Goal: Information Seeking & Learning: Learn about a topic

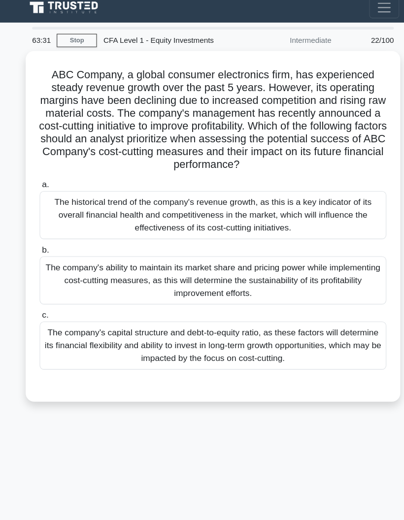
click at [46, 270] on div "The company's ability to maintain its market share and pricing power while impl…" at bounding box center [201, 258] width 319 height 44
click at [42, 233] on input "b. The company's ability to maintain its market share and pricing power while i…" at bounding box center [42, 230] width 0 height 6
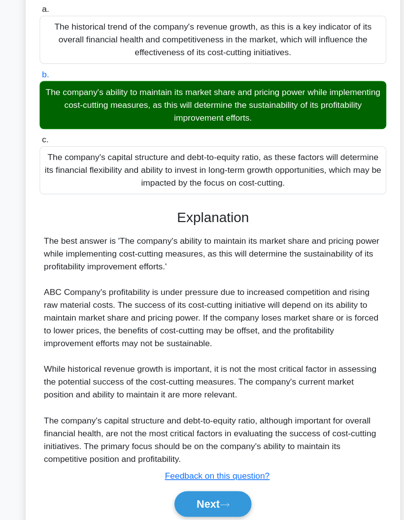
scroll to position [196, 0]
click at [174, 464] on button "Next" at bounding box center [201, 469] width 70 height 24
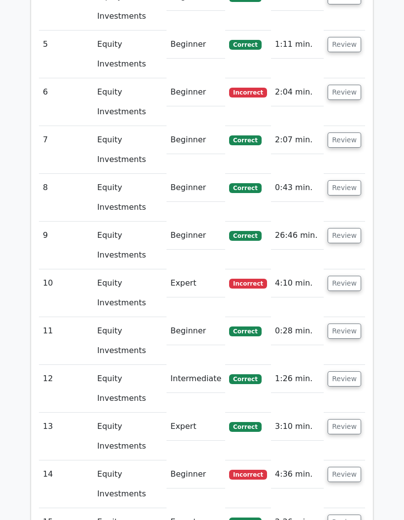
scroll to position [1173, 0]
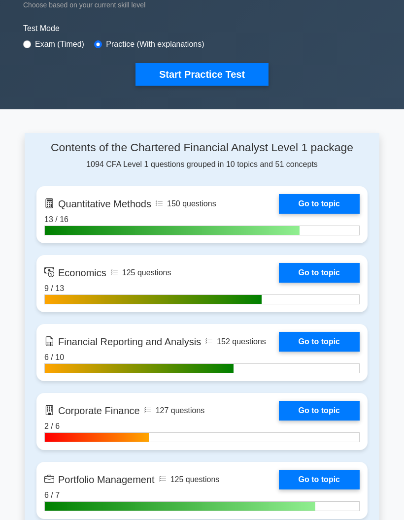
scroll to position [284, 0]
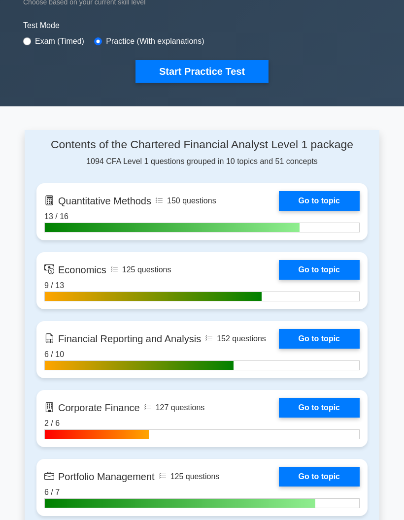
click at [279, 418] on link "Go to topic" at bounding box center [319, 408] width 81 height 20
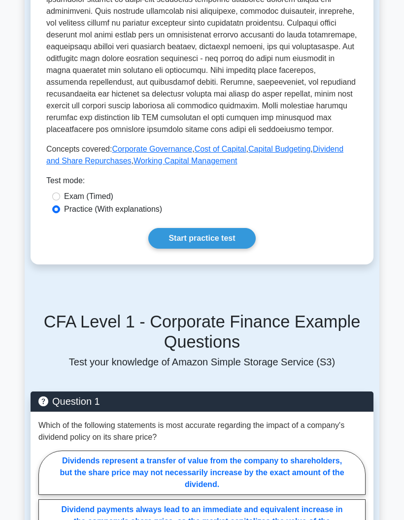
scroll to position [413, 0]
click at [65, 202] on label "Exam (Timed)" at bounding box center [88, 197] width 49 height 12
click at [60, 200] on input "Exam (Timed)" at bounding box center [56, 197] width 8 height 8
radio input "true"
click at [161, 249] on link "Start practice test" at bounding box center [201, 238] width 107 height 21
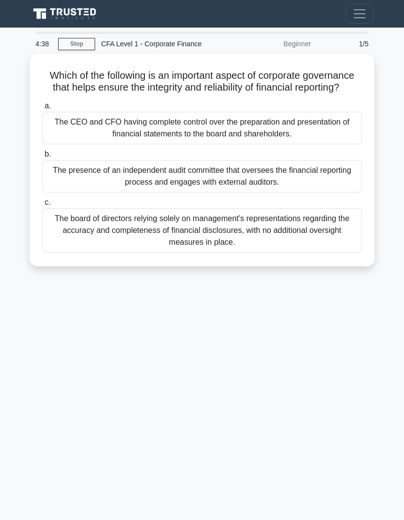
click at [53, 193] on div "The presence of an independent audit committee that oversees the financial repo…" at bounding box center [201, 176] width 319 height 33
click at [42, 158] on input "b. The presence of an independent audit committee that oversees the financial r…" at bounding box center [42, 154] width 0 height 6
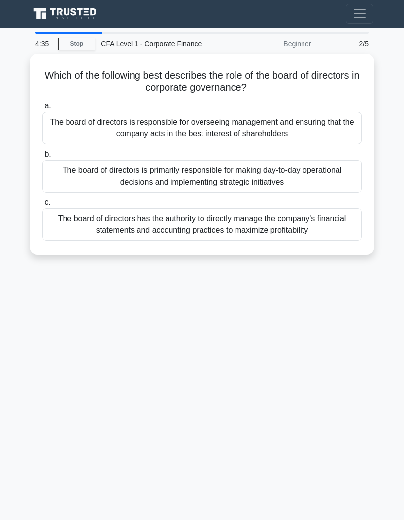
click at [71, 178] on div "The board of directors is primarily responsible for making day-to-day operation…" at bounding box center [201, 176] width 319 height 33
click at [42, 158] on input "b. The board of directors is primarily responsible for making day-to-day operat…" at bounding box center [42, 154] width 0 height 6
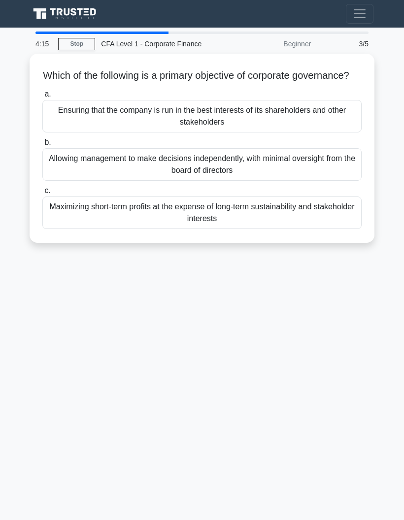
click at [64, 132] on div "Ensuring that the company is run in the best interests of its shareholders and …" at bounding box center [201, 116] width 319 height 33
click at [42, 98] on input "a. Ensuring that the company is run in the best interests of its shareholders a…" at bounding box center [42, 94] width 0 height 6
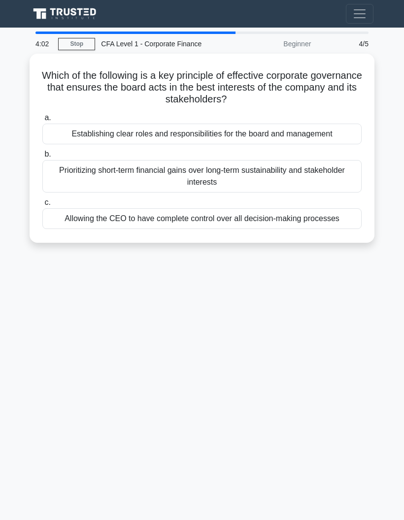
click at [55, 132] on div "Establishing clear roles and responsibilities for the board and management" at bounding box center [201, 134] width 319 height 21
click at [42, 121] on input "a. Establishing clear roles and responsibilities for the board and management" at bounding box center [42, 118] width 0 height 6
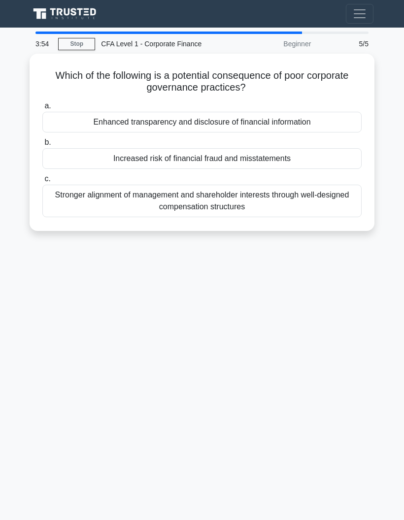
click at [60, 166] on div "Increased risk of financial fraud and misstatements" at bounding box center [201, 158] width 319 height 21
click at [42, 146] on input "b. Increased risk of financial fraud and misstatements" at bounding box center [42, 142] width 0 height 6
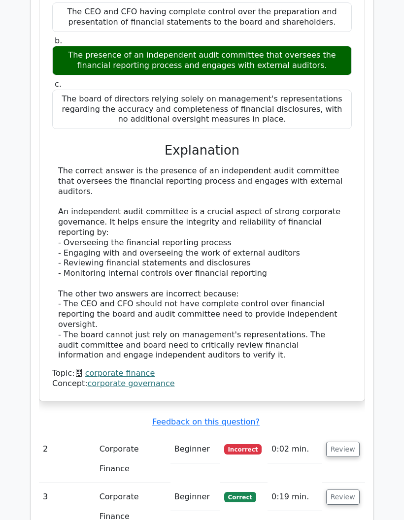
scroll to position [752, 0]
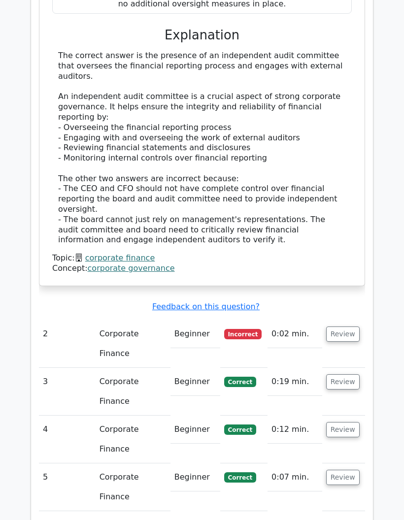
click at [30, 280] on div "Question Analysis Question # Topic Difficulty Result Time Spent Action 1 Corpor…" at bounding box center [202, 113] width 355 height 851
click at [90, 320] on td "2" at bounding box center [67, 344] width 57 height 48
click at [329, 327] on button "Review" at bounding box center [342, 334] width 33 height 15
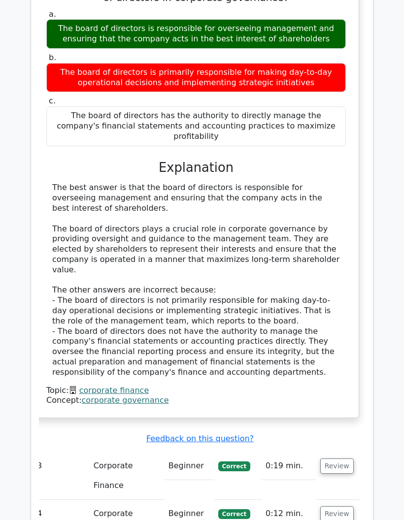
scroll to position [1149, 0]
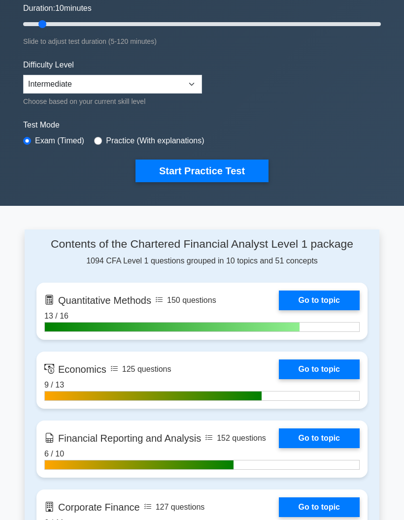
scroll to position [195, 0]
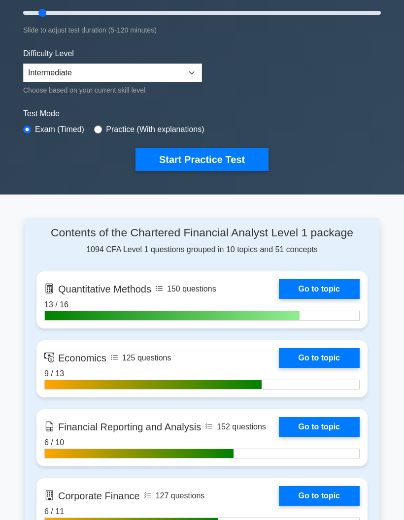
click at [103, 134] on div "Test Mode Exam (Timed) Practice (With explanations)" at bounding box center [202, 122] width 358 height 29
click at [102, 126] on input "radio" at bounding box center [98, 130] width 8 height 8
radio input "true"
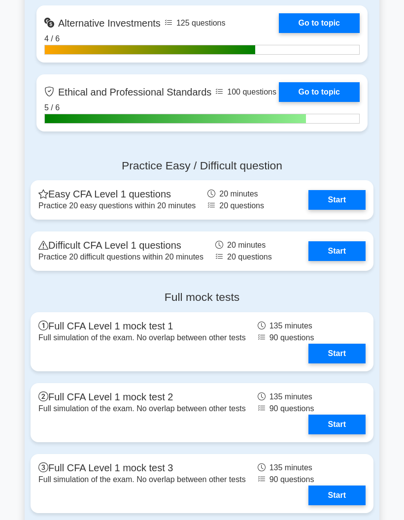
scroll to position [1006, 0]
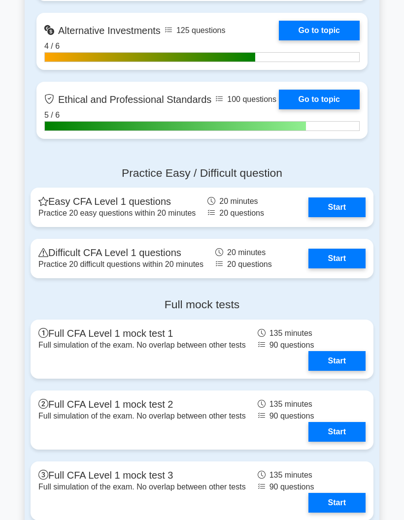
click at [327, 217] on link "Start" at bounding box center [336, 208] width 57 height 20
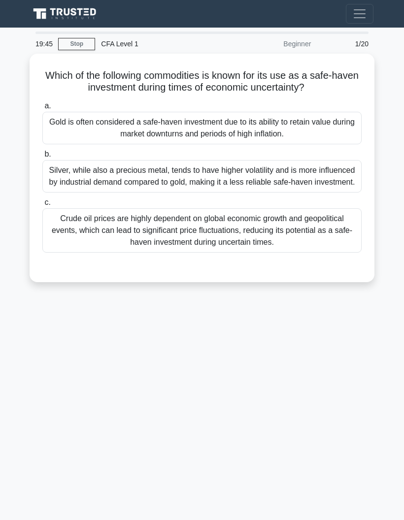
click at [70, 144] on div "Gold is often considered a safe-haven investment due to its ability to retain v…" at bounding box center [201, 128] width 319 height 33
click at [42, 109] on input "a. Gold is often considered a safe-haven investment due to its ability to retai…" at bounding box center [42, 106] width 0 height 6
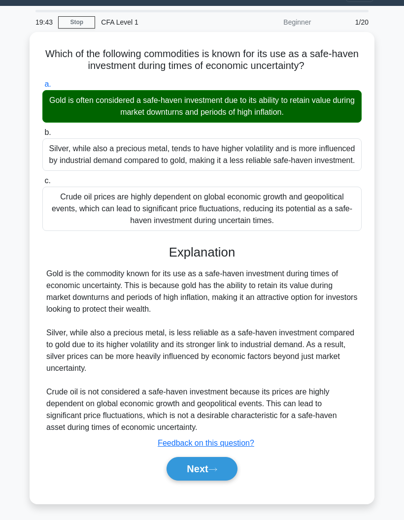
scroll to position [45, 0]
click at [171, 467] on button "Next" at bounding box center [201, 469] width 70 height 24
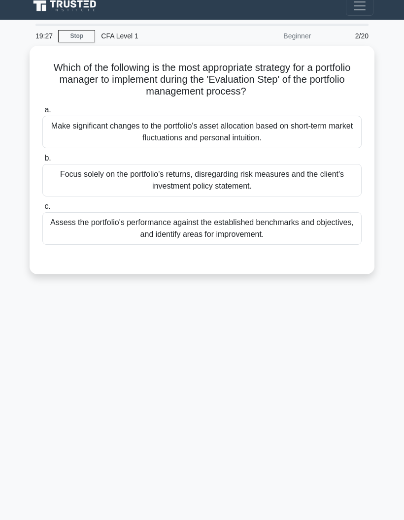
scroll to position [0, 0]
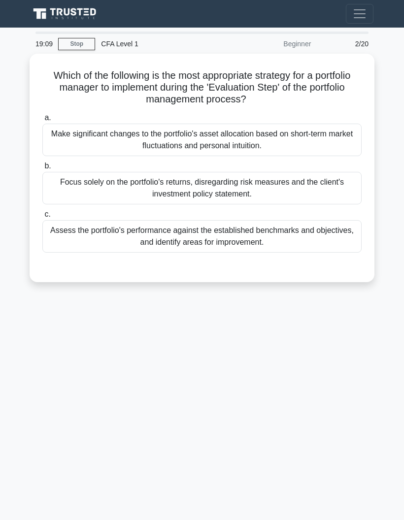
click at [44, 244] on div "Assess the portfolio's performance against the established benchmarks and objec…" at bounding box center [201, 236] width 319 height 33
click at [42, 218] on input "c. Assess the portfolio's performance against the established benchmarks and ob…" at bounding box center [42, 214] width 0 height 6
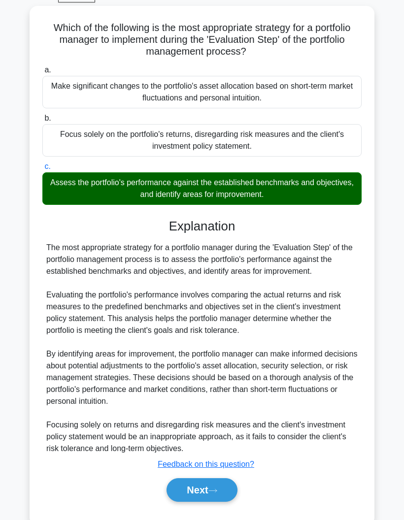
scroll to position [49, 0]
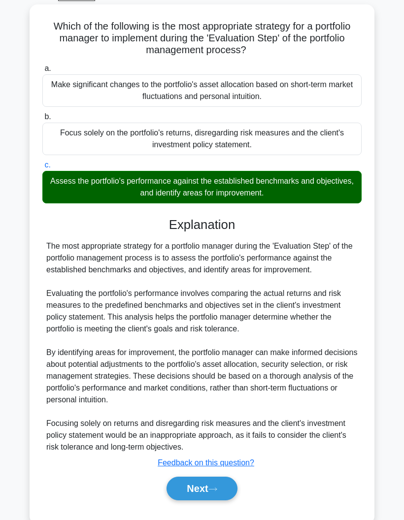
click at [190, 500] on button "Next" at bounding box center [201, 489] width 70 height 24
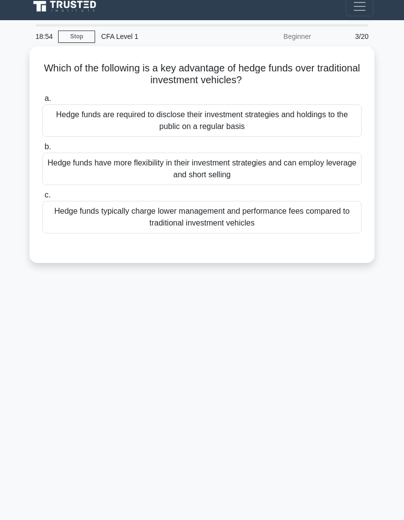
scroll to position [0, 0]
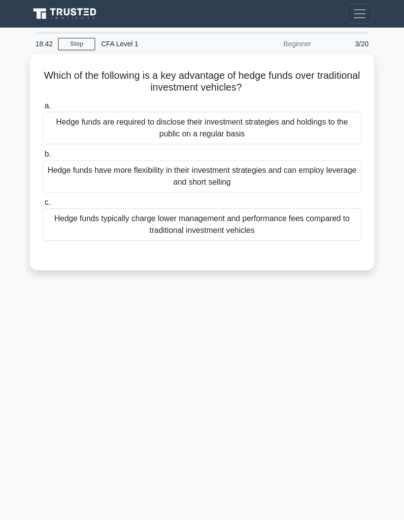
click at [63, 174] on div "Hedge funds have more flexibility in their investment strategies and can employ…" at bounding box center [201, 176] width 319 height 33
click at [42, 158] on input "b. Hedge funds have more flexibility in their investment strategies and can emp…" at bounding box center [42, 154] width 0 height 6
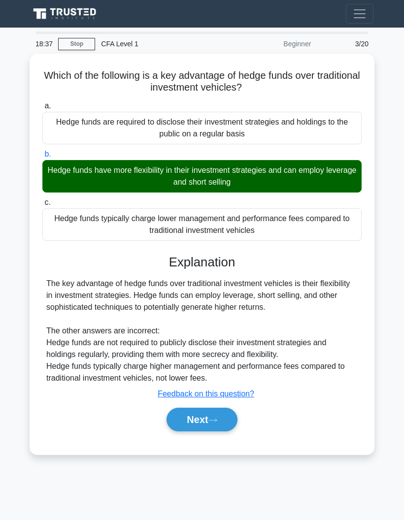
click at [172, 430] on button "Next" at bounding box center [201, 420] width 70 height 24
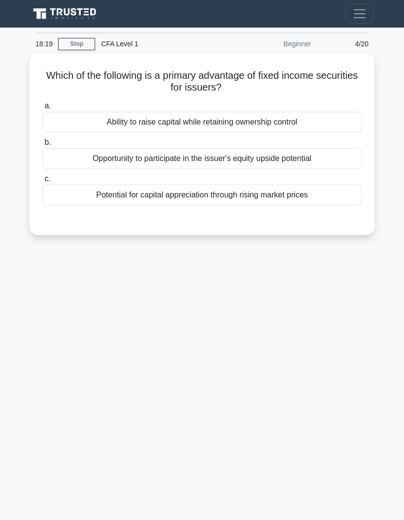
click at [58, 130] on div "Ability to raise capital while retaining ownership control" at bounding box center [201, 122] width 319 height 21
click at [42, 109] on input "a. Ability to raise capital while retaining ownership control" at bounding box center [42, 106] width 0 height 6
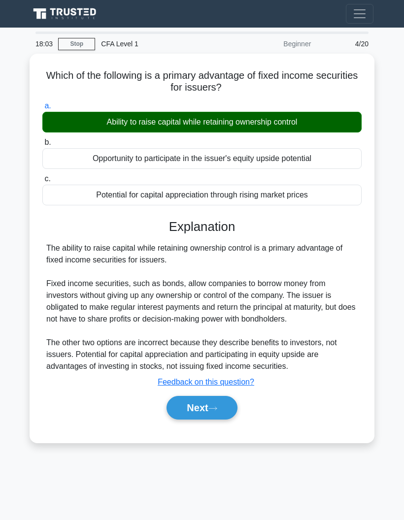
click at [184, 420] on button "Next" at bounding box center [201, 408] width 70 height 24
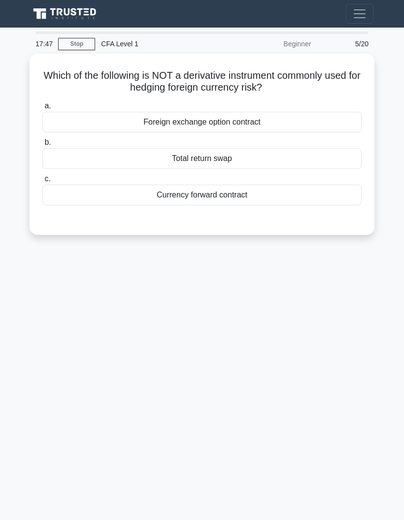
click at [148, 163] on div "Total return swap" at bounding box center [201, 158] width 319 height 21
click at [42, 146] on input "b. Total return swap" at bounding box center [42, 142] width 0 height 6
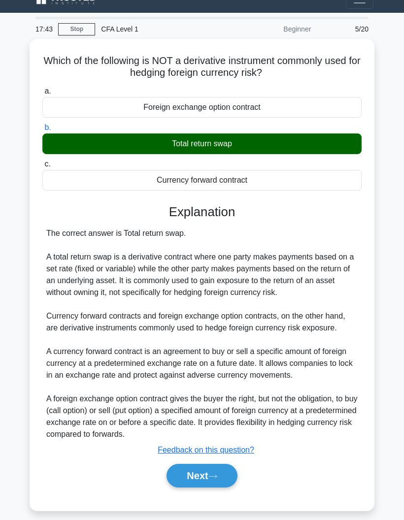
scroll to position [16, 0]
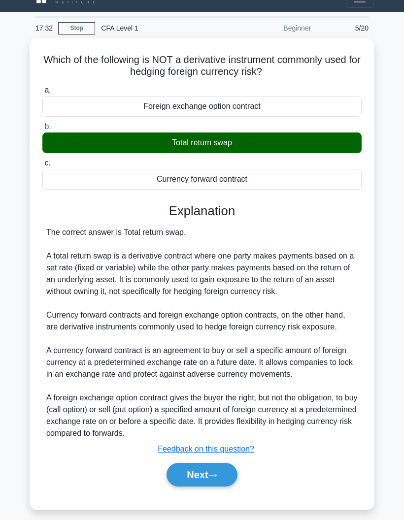
click at [191, 487] on button "Next" at bounding box center [201, 475] width 70 height 24
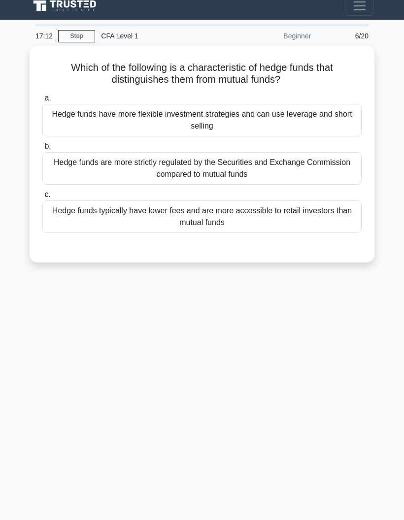
click at [67, 119] on div "Hedge funds have more flexible investment strategies and can use leverage and s…" at bounding box center [201, 120] width 319 height 33
click at [42, 101] on input "a. Hedge funds have more flexible investment strategies and can use leverage an…" at bounding box center [42, 98] width 0 height 6
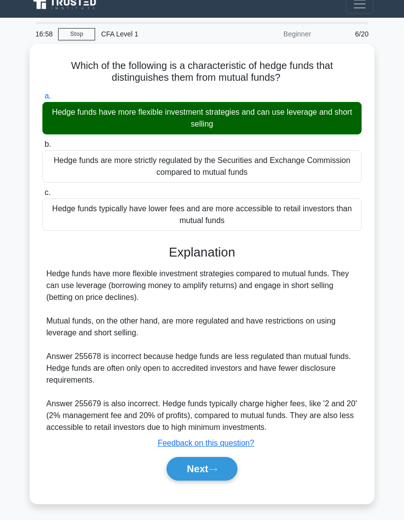
click at [222, 478] on button "Next" at bounding box center [201, 469] width 70 height 24
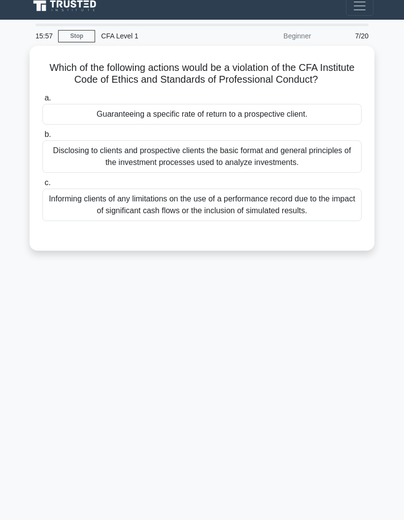
click at [70, 125] on div "Guaranteeing a specific rate of return to a prospective client." at bounding box center [201, 114] width 319 height 21
click at [42, 101] on input "a. Guaranteeing a specific rate of return to a prospective client." at bounding box center [42, 98] width 0 height 6
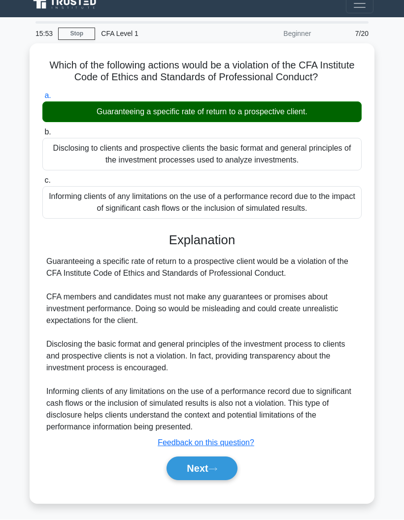
scroll to position [39, 0]
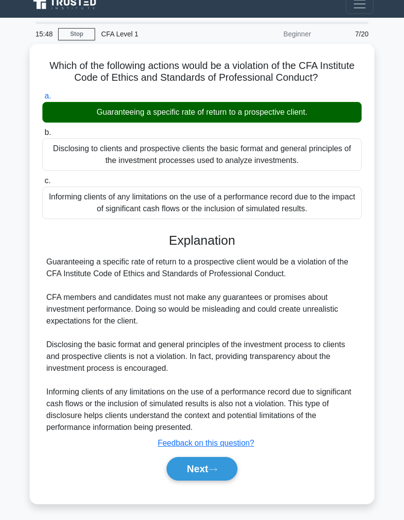
click at [211, 463] on button "Next" at bounding box center [201, 469] width 70 height 24
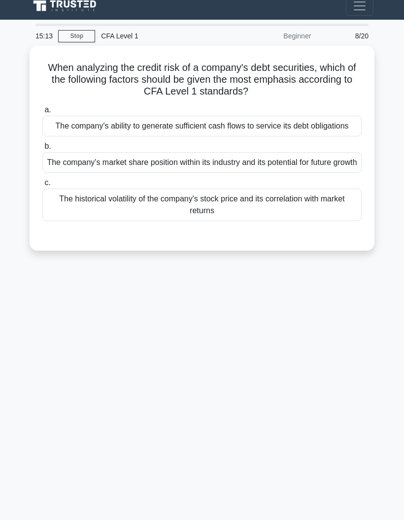
click at [51, 116] on div "The company's ability to generate sufficient cash flows to service its debt obl…" at bounding box center [201, 126] width 319 height 21
click at [42, 112] on input "a. The company's ability to generate sufficient cash flows to service its debt …" at bounding box center [42, 110] width 0 height 6
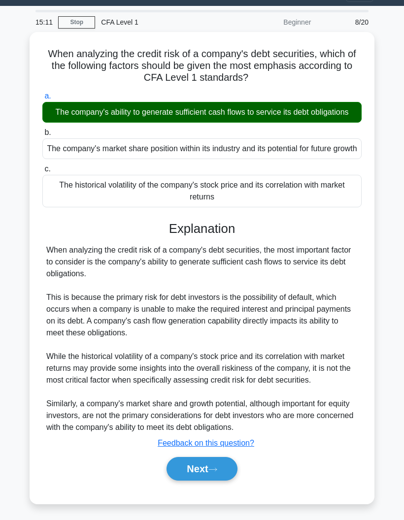
scroll to position [69, 0]
click at [204, 467] on button "Next" at bounding box center [201, 469] width 70 height 24
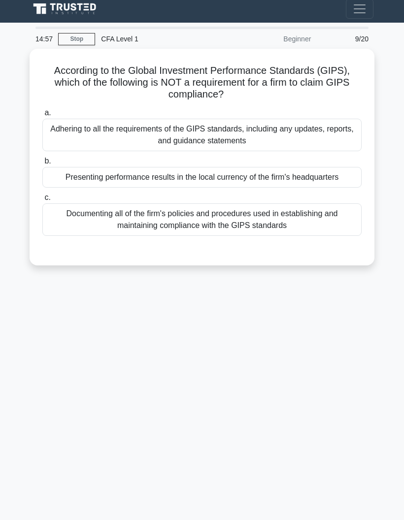
scroll to position [5, 0]
click at [45, 184] on div "Presenting performance results in the local currency of the firm's headquarters" at bounding box center [201, 177] width 319 height 21
click at [42, 165] on input "b. Presenting performance results in the local currency of the firm's headquart…" at bounding box center [42, 161] width 0 height 6
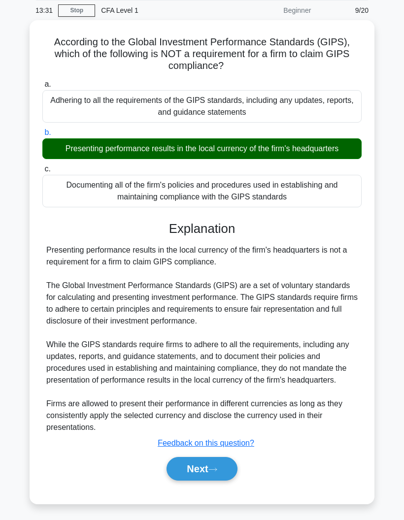
scroll to position [69, 0]
click at [182, 466] on button "Next" at bounding box center [201, 469] width 70 height 24
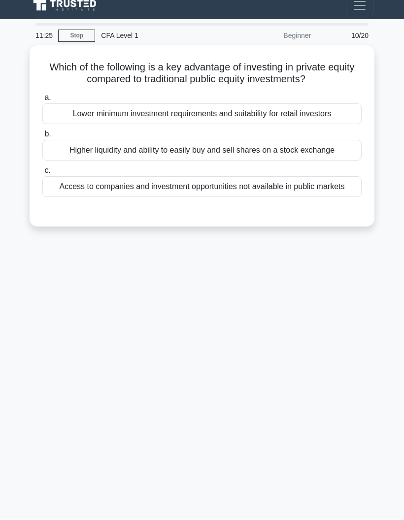
scroll to position [10, 0]
click at [73, 192] on div "Access to companies and investment opportunities not available in public markets" at bounding box center [201, 187] width 319 height 21
click at [42, 174] on input "c. Access to companies and investment opportunities not available in public mar…" at bounding box center [42, 171] width 0 height 6
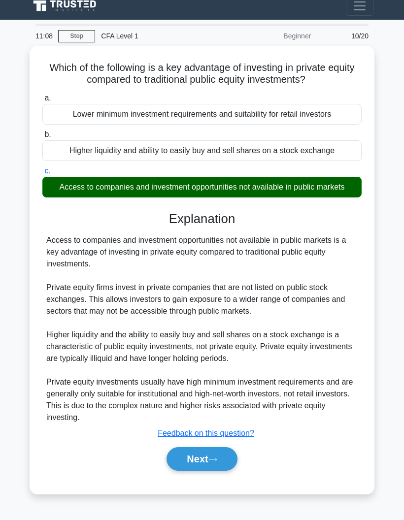
scroll to position [39, 0]
click at [220, 447] on button "Next" at bounding box center [201, 459] width 70 height 24
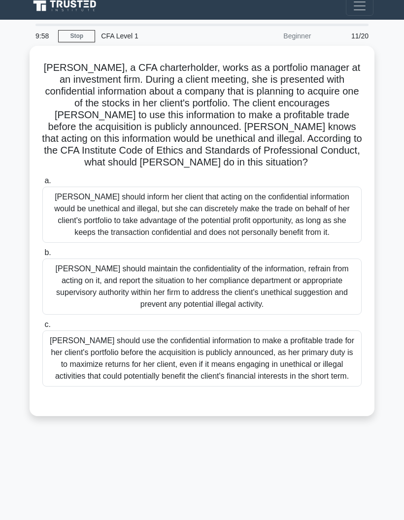
click at [53, 259] on div "Julia should maintain the confidentiality of the information, refrain from acti…" at bounding box center [201, 287] width 319 height 56
click at [42, 250] on input "b. Julia should maintain the confidentiality of the information, refrain from a…" at bounding box center [42, 253] width 0 height 6
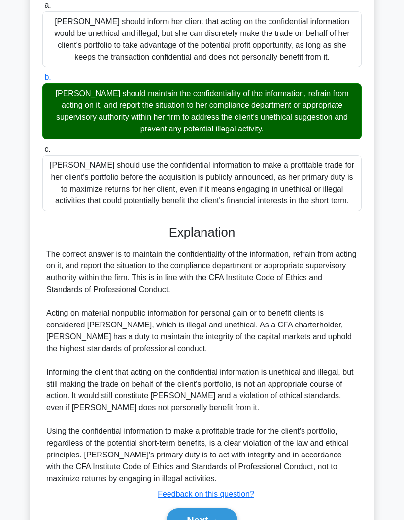
scroll to position [231, 0]
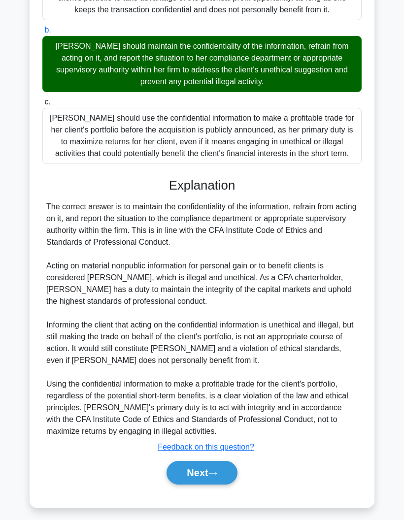
click at [198, 485] on button "Next" at bounding box center [201, 473] width 70 height 24
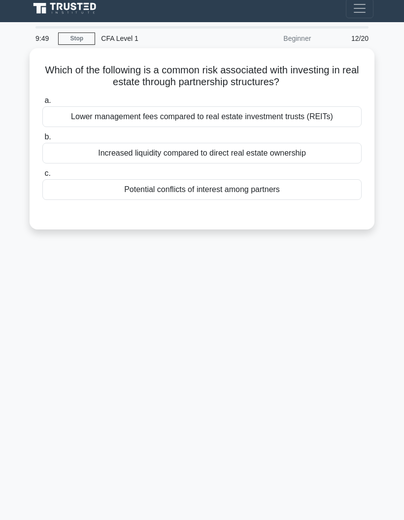
scroll to position [0, 0]
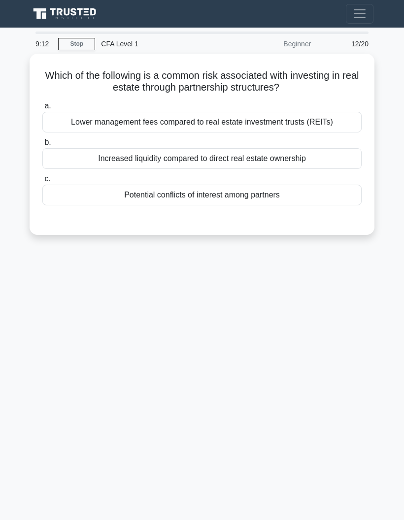
click at [48, 157] on div "Increased liquidity compared to direct real estate ownership" at bounding box center [201, 158] width 319 height 21
click at [42, 146] on input "b. Increased liquidity compared to direct real estate ownership" at bounding box center [42, 142] width 0 height 6
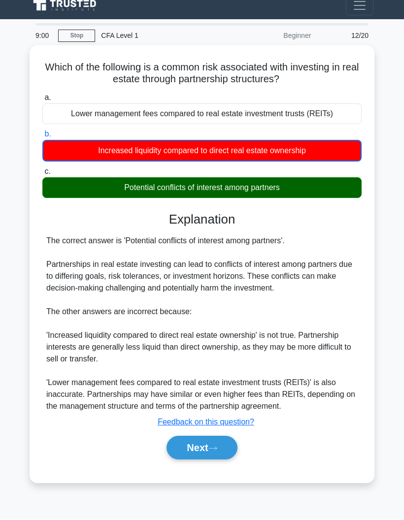
scroll to position [39, 0]
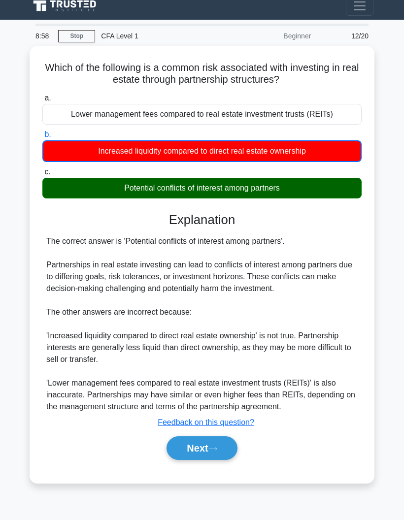
click at [220, 446] on button "Next" at bounding box center [201, 448] width 70 height 24
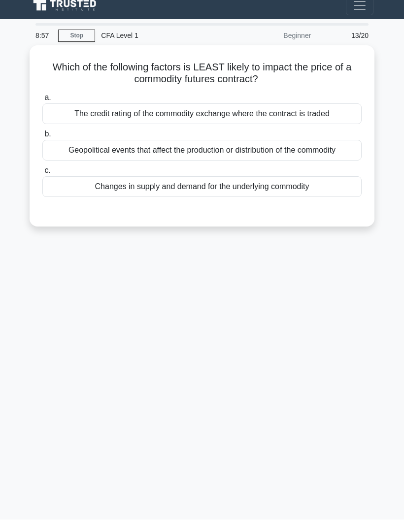
scroll to position [0, 0]
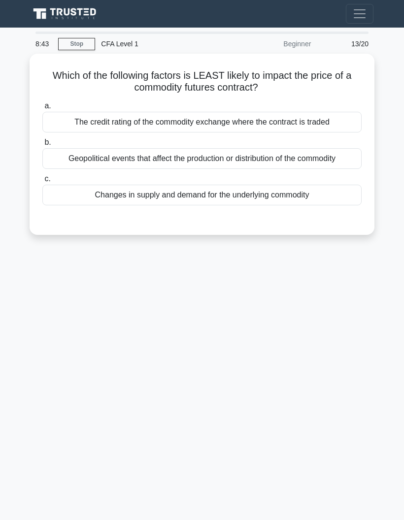
click at [344, 122] on div "The credit rating of the commodity exchange where the contract is traded" at bounding box center [201, 122] width 319 height 21
click at [42, 109] on input "a. The credit rating of the commodity exchange where the contract is traded" at bounding box center [42, 106] width 0 height 6
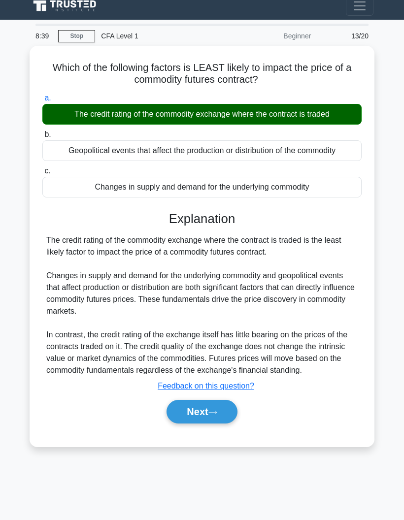
scroll to position [39, 0]
click at [199, 400] on button "Next" at bounding box center [201, 412] width 70 height 24
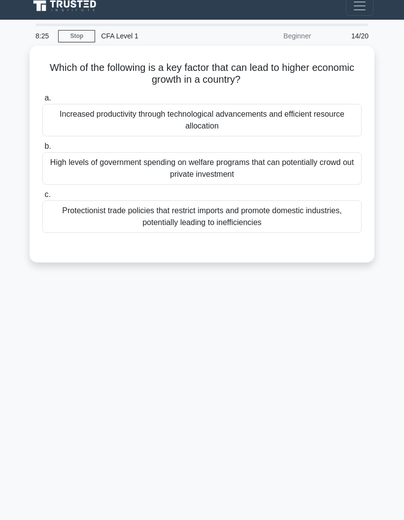
scroll to position [0, 0]
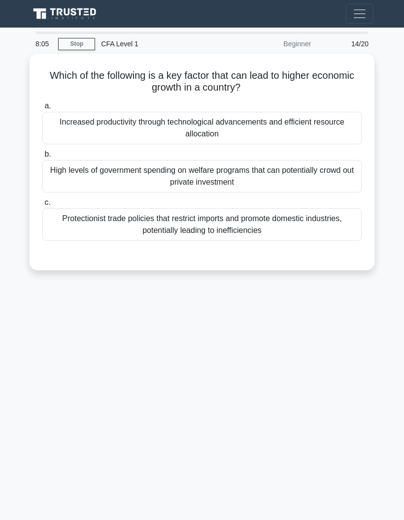
click at [47, 137] on div "Increased productivity through technological advancements and efficient resourc…" at bounding box center [201, 128] width 319 height 33
click at [42, 109] on input "a. Increased productivity through technological advancements and efficient reso…" at bounding box center [42, 106] width 0 height 6
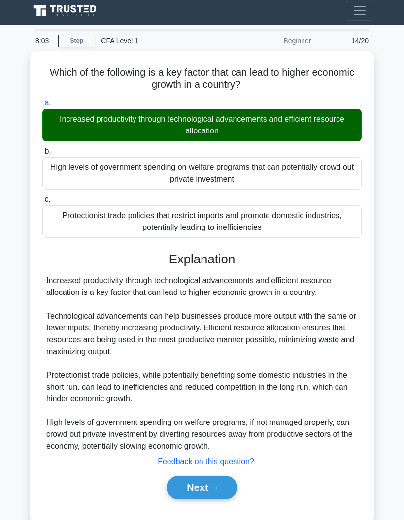
scroll to position [39, 0]
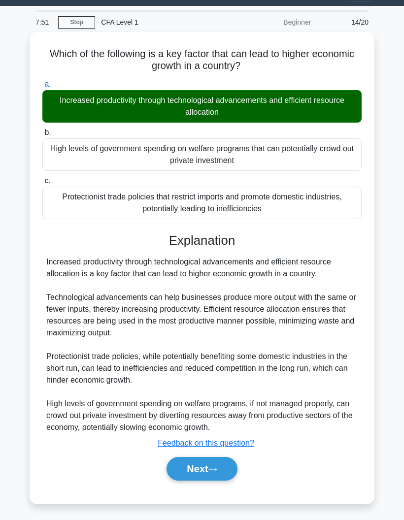
click at [205, 473] on button "Next" at bounding box center [201, 469] width 70 height 24
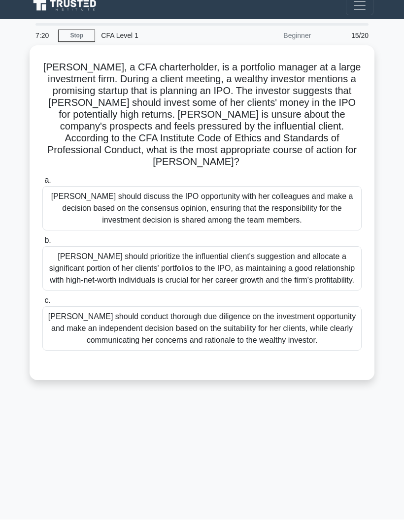
scroll to position [35, 0]
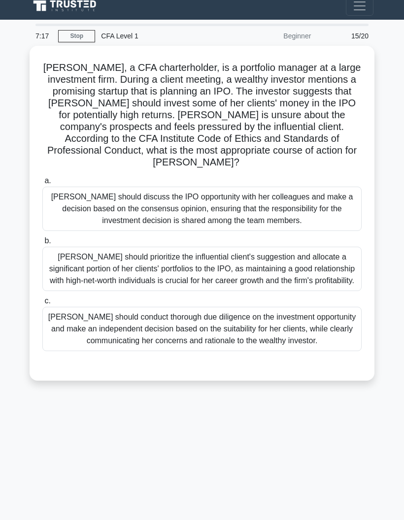
click at [348, 323] on div "Susan should conduct thorough due diligence on the investment opportunity and m…" at bounding box center [201, 329] width 319 height 44
click at [42, 304] on input "c. Susan should conduct thorough due diligence on the investment opportunity an…" at bounding box center [42, 301] width 0 height 6
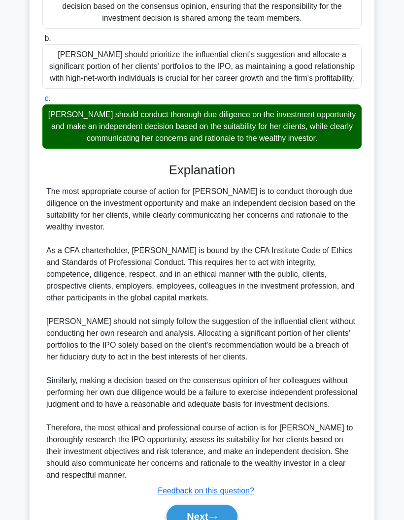
scroll to position [266, 0]
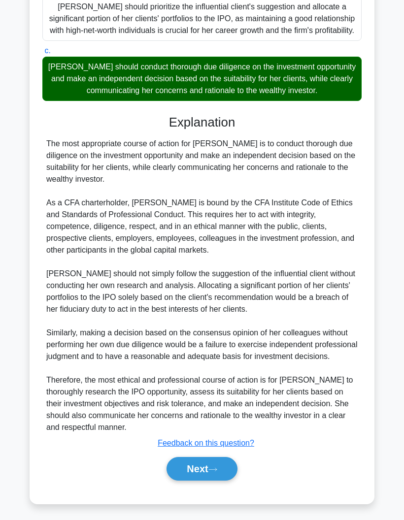
click at [203, 481] on button "Next" at bounding box center [201, 469] width 70 height 24
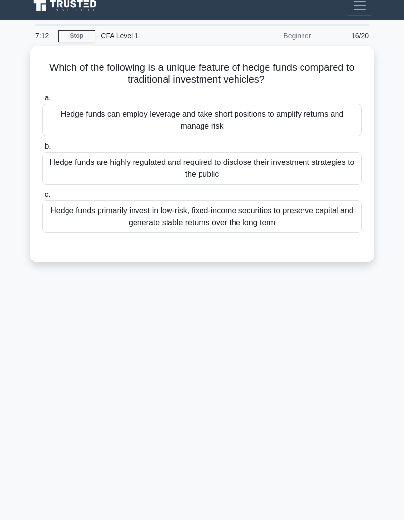
scroll to position [0, 0]
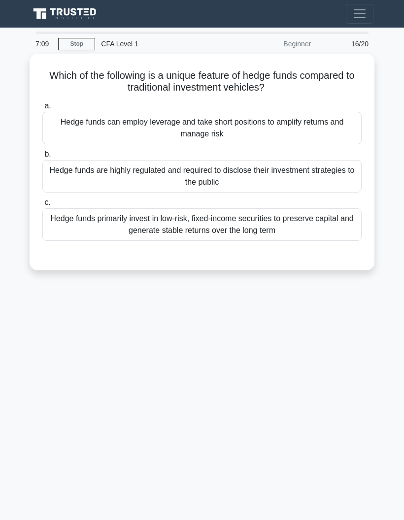
click at [3, 117] on main "7:09 Stop CFA Level 1 Beginner 16/20 Which of the following is a unique feature…" at bounding box center [202, 278] width 404 height 500
click at [336, 127] on div "Hedge funds can employ leverage and take short positions to amplify returns and…" at bounding box center [201, 128] width 319 height 33
click at [42, 109] on input "a. Hedge funds can employ leverage and take short positions to amplify returns …" at bounding box center [42, 106] width 0 height 6
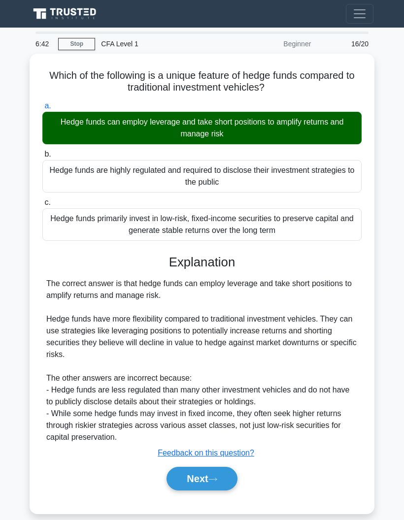
click at [215, 479] on icon at bounding box center [212, 479] width 9 height 5
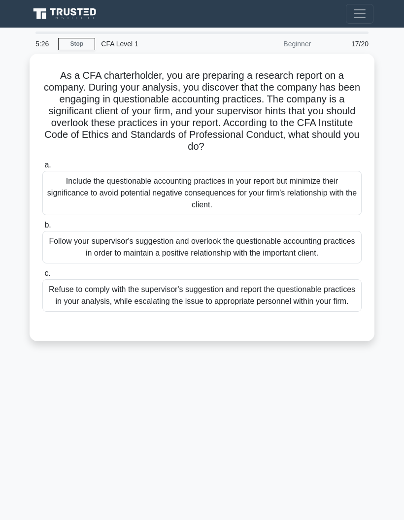
click at [65, 305] on div "Refuse to comply with the supervisor's suggestion and report the questionable p…" at bounding box center [201, 295] width 319 height 33
click at [42, 277] on input "c. Refuse to comply with the supervisor's suggestion and report the questionabl…" at bounding box center [42, 273] width 0 height 6
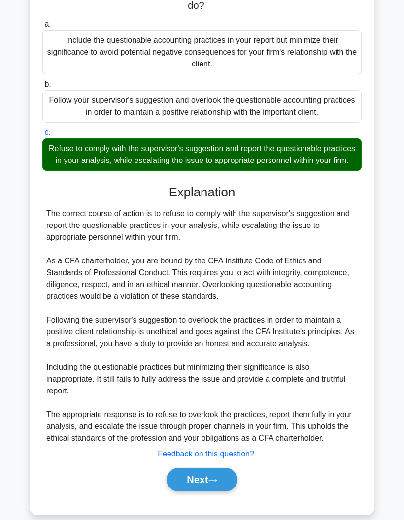
scroll to position [148, 0]
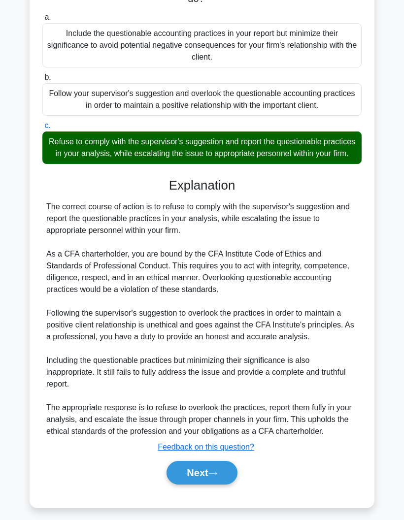
click at [189, 485] on button "Next" at bounding box center [201, 473] width 70 height 24
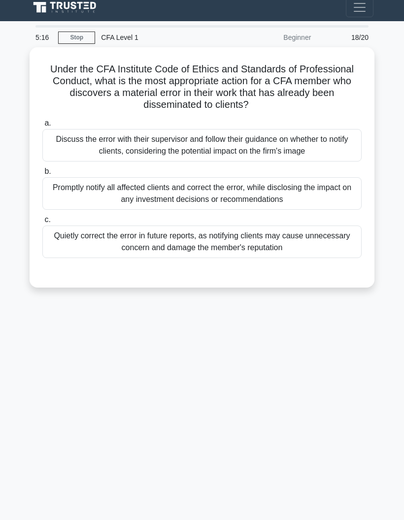
scroll to position [0, 0]
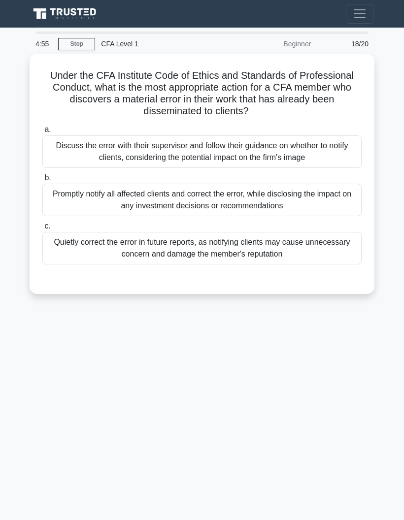
click at [99, 199] on div "Promptly notify all affected clients and correct the error, while disclosing th…" at bounding box center [201, 200] width 319 height 33
click at [42, 181] on input "b. Promptly notify all affected clients and correct the error, while disclosing…" at bounding box center [42, 178] width 0 height 6
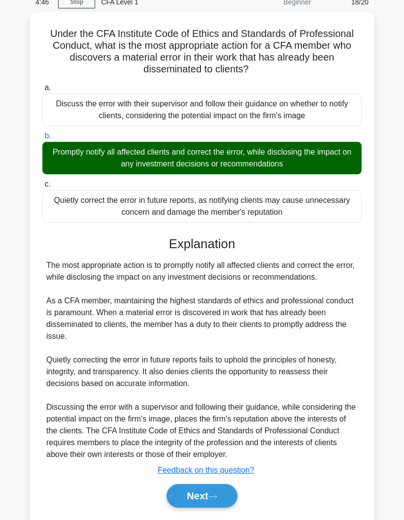
click at [203, 508] on button "Next" at bounding box center [201, 496] width 70 height 24
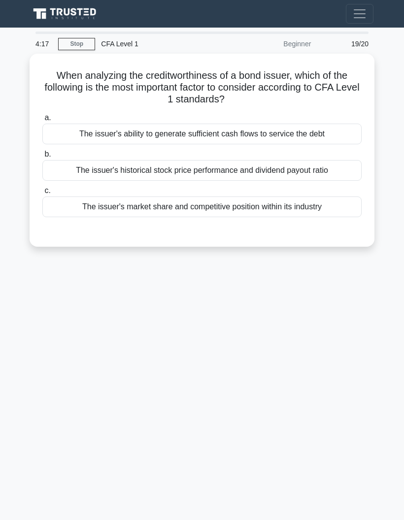
click at [72, 139] on div "The issuer's ability to generate sufficient cash flows to service the debt" at bounding box center [201, 134] width 319 height 21
click at [42, 121] on input "a. The issuer's ability to generate sufficient cash flows to service the debt" at bounding box center [42, 118] width 0 height 6
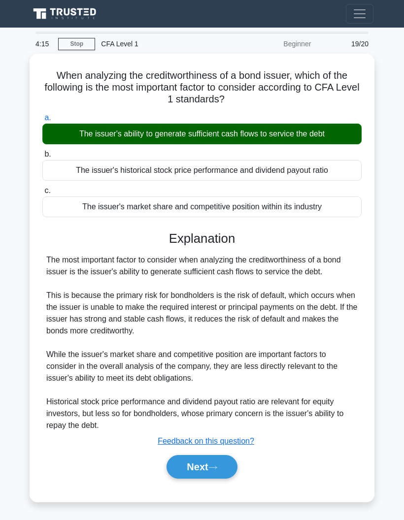
click at [173, 479] on button "Next" at bounding box center [201, 467] width 70 height 24
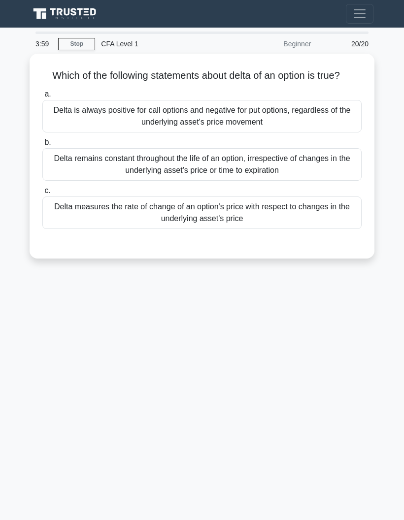
click at [89, 225] on div "Delta measures the rate of change of an option's price with respect to changes …" at bounding box center [201, 213] width 319 height 33
click at [42, 194] on input "c. Delta measures the rate of change of an option's price with respect to chang…" at bounding box center [42, 191] width 0 height 6
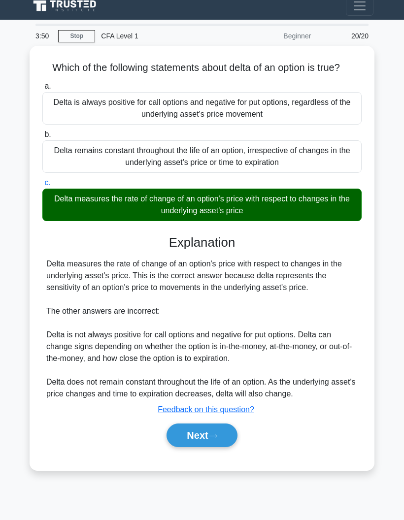
scroll to position [39, 0]
click at [3, 232] on main "3:49 Stop CFA Level 1 Beginner 20/20 Which of the following statements about de…" at bounding box center [202, 270] width 404 height 500
click at [212, 435] on button "Next" at bounding box center [201, 436] width 70 height 24
click at [201, 438] on button "Next" at bounding box center [201, 436] width 70 height 24
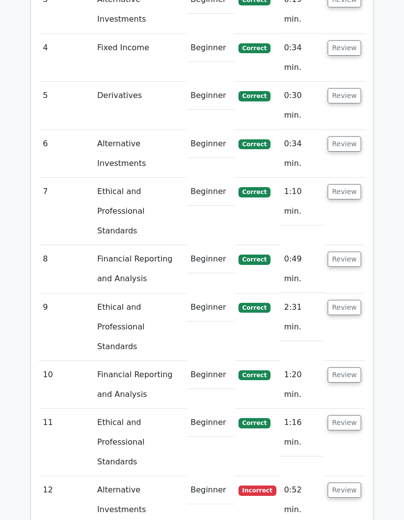
scroll to position [1211, 0]
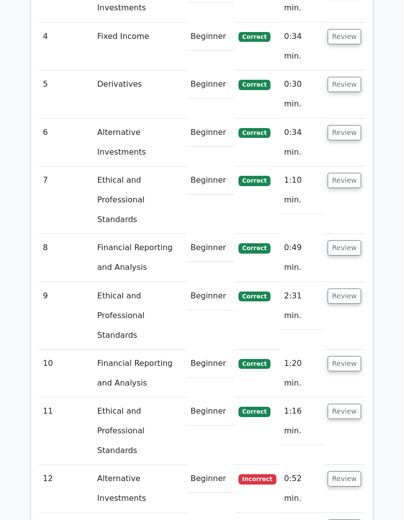
click at [125, 465] on td "Alternative Investments" at bounding box center [139, 489] width 93 height 48
click at [119, 465] on td "Alternative Investments" at bounding box center [139, 489] width 93 height 48
click at [339, 471] on button "Review" at bounding box center [344, 478] width 33 height 15
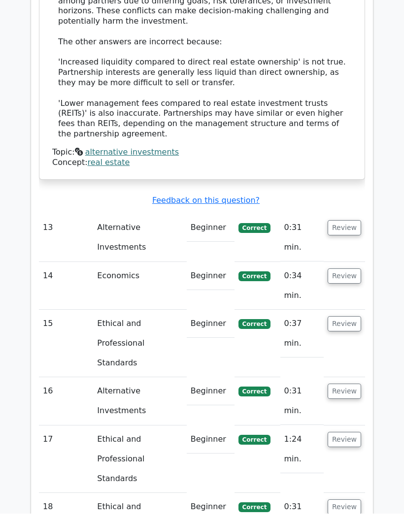
scroll to position [1981, 0]
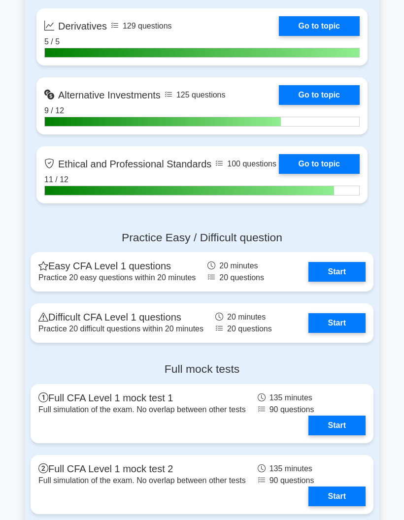
scroll to position [963, 0]
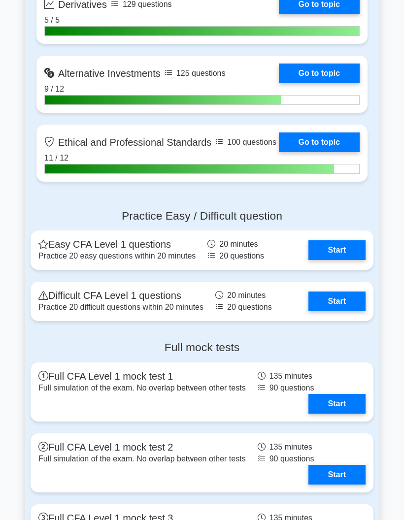
click at [325, 311] on link "Start" at bounding box center [336, 302] width 57 height 20
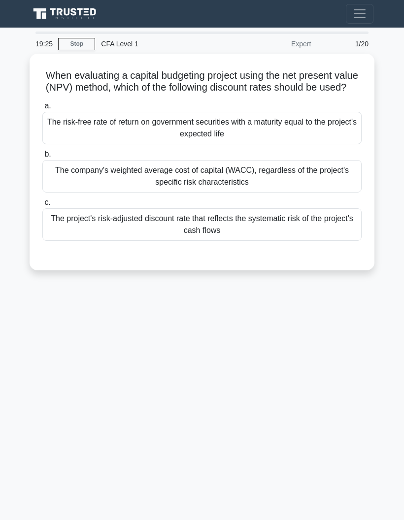
click at [57, 241] on div "The project's risk-adjusted discount rate that reflects the systematic risk of …" at bounding box center [201, 224] width 319 height 33
click at [42, 206] on input "c. The project's risk-adjusted discount rate that reflects the systematic risk …" at bounding box center [42, 202] width 0 height 6
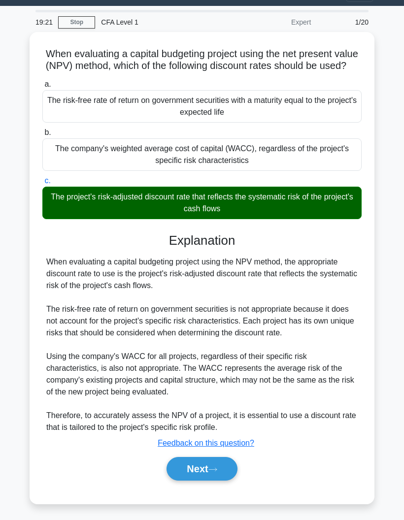
scroll to position [45, 0]
click at [181, 468] on button "Next" at bounding box center [201, 469] width 70 height 24
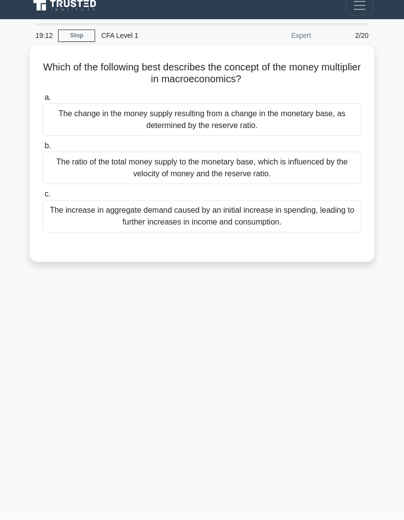
scroll to position [0, 0]
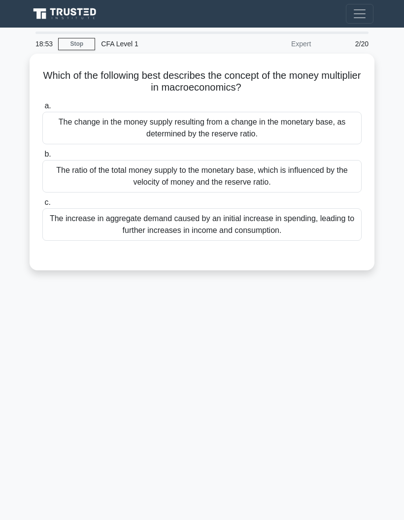
click at [57, 237] on div "The increase in aggregate demand caused by an initial increase in spending, lea…" at bounding box center [201, 224] width 319 height 33
click at [42, 206] on input "c. The increase in aggregate demand caused by an initial increase in spending, …" at bounding box center [42, 202] width 0 height 6
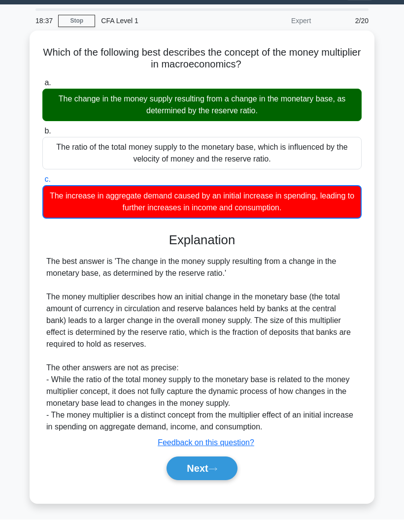
scroll to position [39, 0]
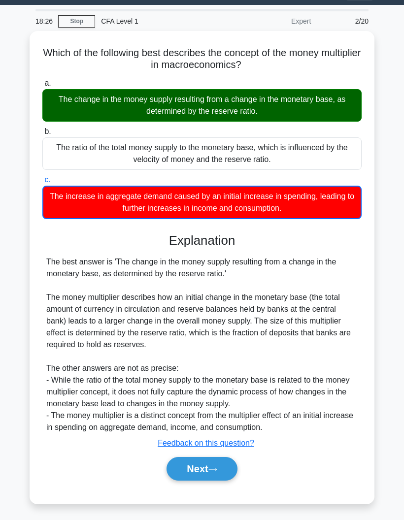
click at [185, 457] on button "Next" at bounding box center [201, 469] width 70 height 24
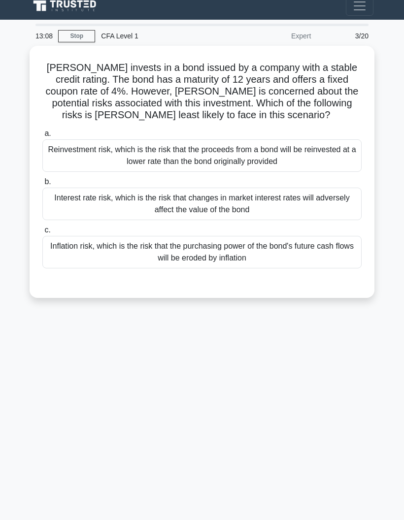
scroll to position [10, 0]
click at [93, 259] on div "Inflation risk, which is the risk that the purchasing power of the bond's futur…" at bounding box center [201, 252] width 319 height 33
click at [42, 233] on input "c. Inflation risk, which is the risk that the purchasing power of the bond's fu…" at bounding box center [42, 230] width 0 height 6
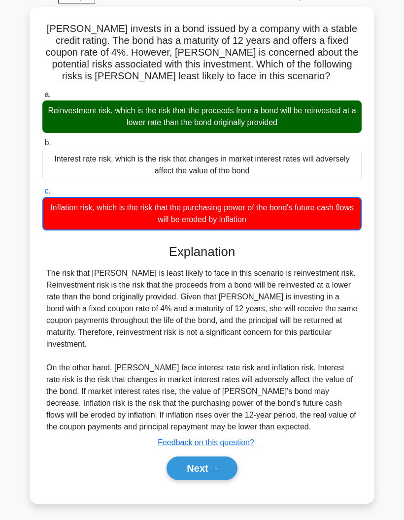
scroll to position [58, 0]
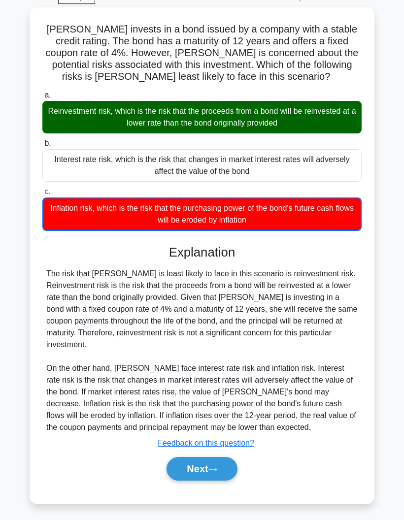
click at [181, 468] on button "Next" at bounding box center [201, 469] width 70 height 24
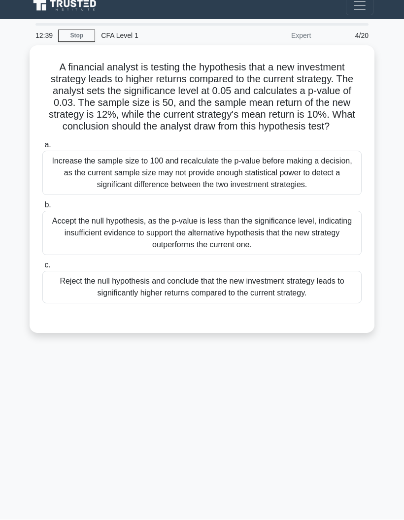
scroll to position [0, 0]
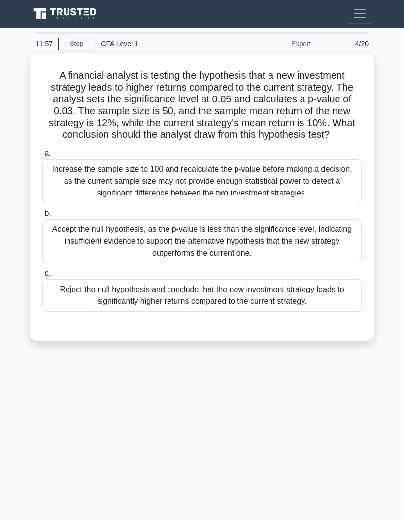
click at [335, 309] on div "Reject the null hypothesis and conclude that the new investment strategy leads …" at bounding box center [201, 295] width 319 height 33
click at [42, 277] on input "c. Reject the null hypothesis and conclude that the new investment strategy lea…" at bounding box center [42, 273] width 0 height 6
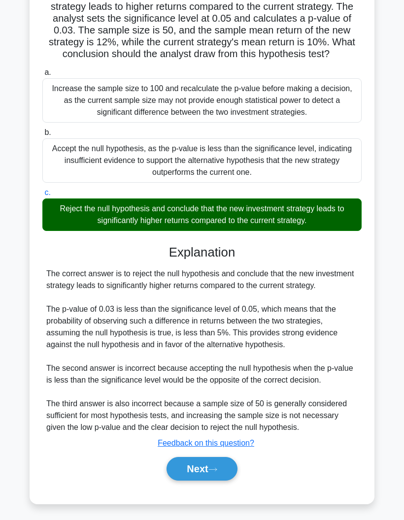
click at [185, 481] on button "Next" at bounding box center [201, 469] width 70 height 24
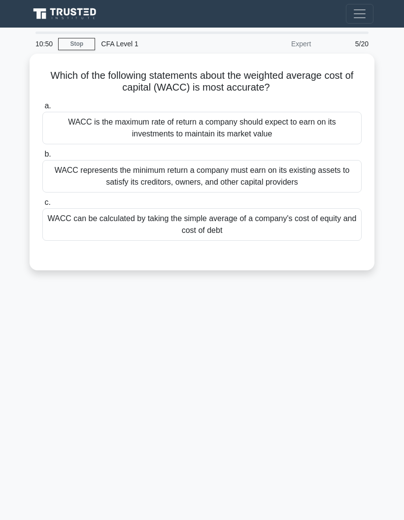
click at [77, 239] on div "WACC can be calculated by taking the simple average of a company's cost of equi…" at bounding box center [201, 224] width 319 height 33
click at [42, 206] on input "c. WACC can be calculated by taking the simple average of a company's cost of e…" at bounding box center [42, 202] width 0 height 6
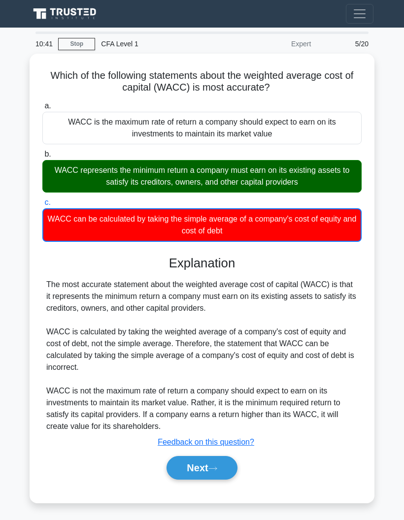
click at [221, 470] on button "Next" at bounding box center [201, 468] width 70 height 24
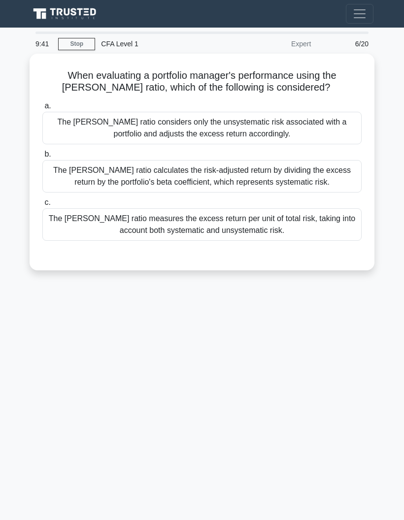
click at [74, 170] on div "The Sharpe ratio calculates the risk-adjusted return by dividing the excess ret…" at bounding box center [201, 176] width 319 height 33
click at [42, 158] on input "b. The Sharpe ratio calculates the risk-adjusted return by dividing the excess …" at bounding box center [42, 154] width 0 height 6
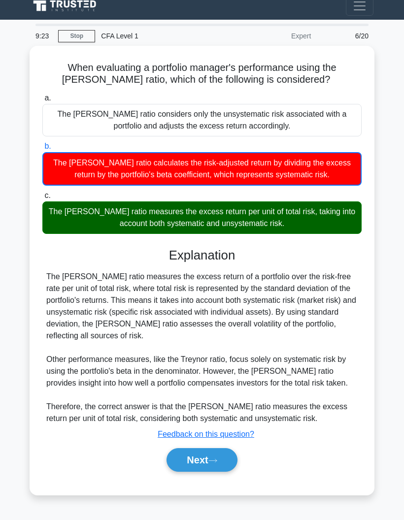
scroll to position [39, 0]
click at [203, 448] on button "Next" at bounding box center [201, 460] width 70 height 24
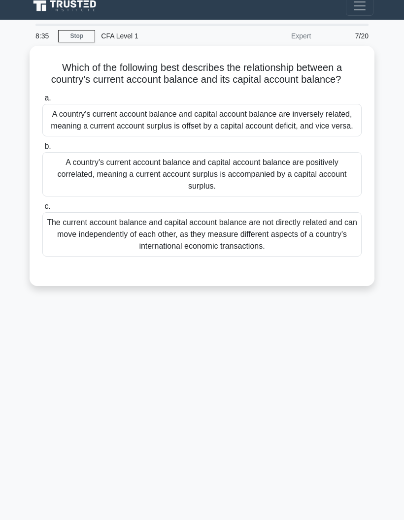
click at [197, 104] on div "A country's current account balance and capital account balance are inversely r…" at bounding box center [201, 120] width 319 height 33
click at [42, 98] on input "a. A country's current account balance and capital account balance are inversel…" at bounding box center [42, 98] width 0 height 6
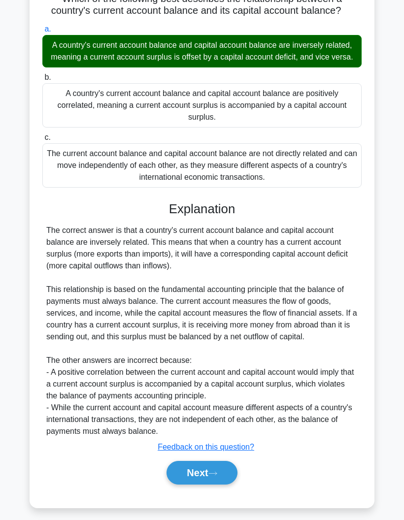
click at [188, 485] on button "Next" at bounding box center [201, 473] width 70 height 24
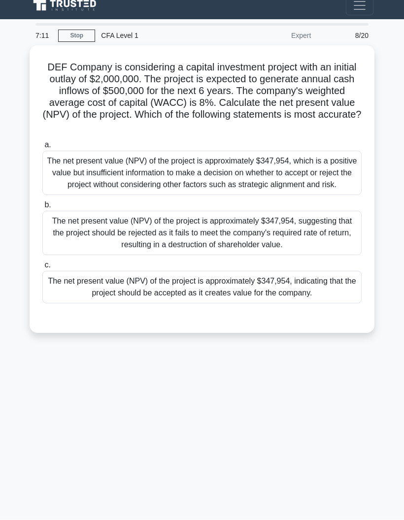
scroll to position [0, 0]
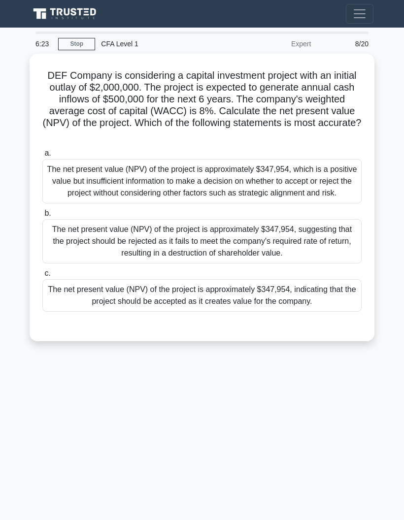
click at [214, 312] on div "The net present value (NPV) of the project is approximately $347,954, indicatin…" at bounding box center [201, 295] width 319 height 33
click at [42, 277] on input "c. The net present value (NPV) of the project is approximately $347,954, indica…" at bounding box center [42, 273] width 0 height 6
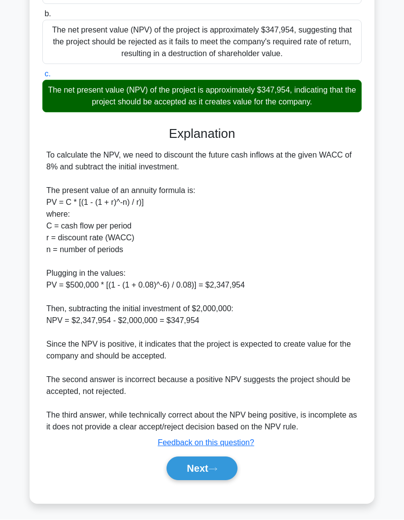
scroll to position [207, 0]
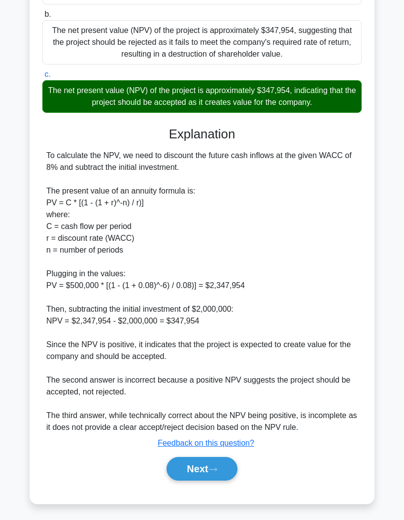
click at [186, 481] on button "Next" at bounding box center [201, 469] width 70 height 24
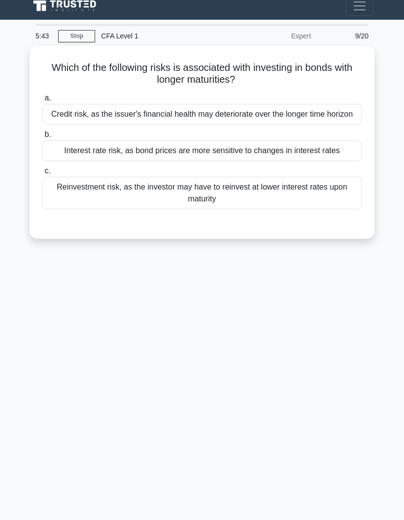
scroll to position [0, 0]
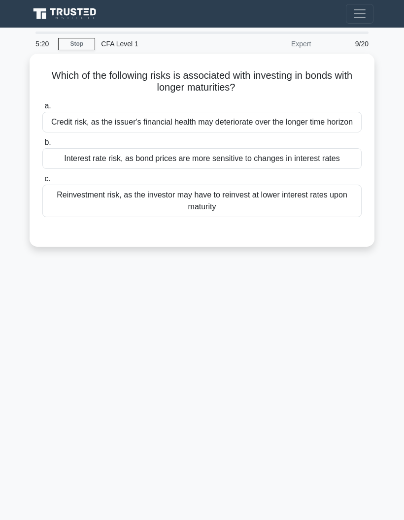
click at [103, 217] on div "Reinvestment risk, as the investor may have to reinvest at lower interest rates…" at bounding box center [201, 201] width 319 height 33
click at [42, 182] on input "c. Reinvestment risk, as the investor may have to reinvest at lower interest ra…" at bounding box center [42, 179] width 0 height 6
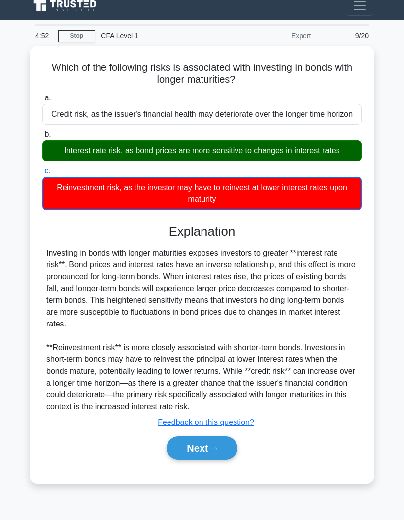
scroll to position [39, 0]
click at [192, 460] on button "Next" at bounding box center [201, 448] width 70 height 24
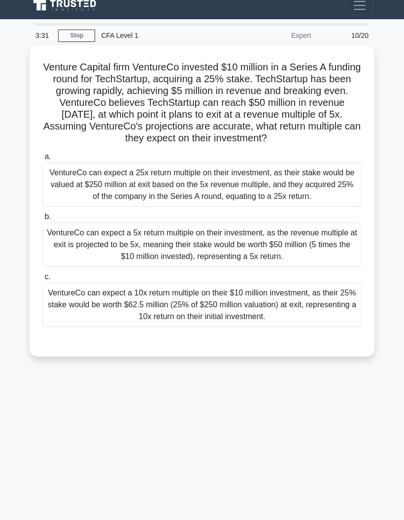
scroll to position [39, 0]
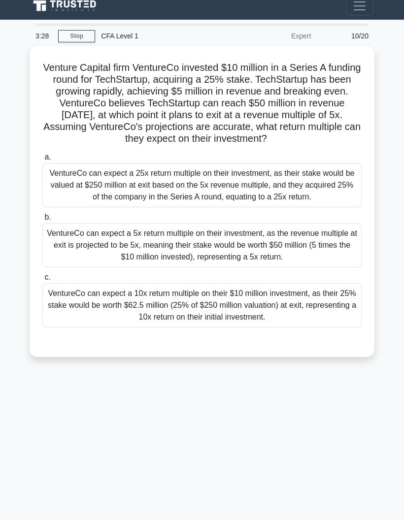
click at [344, 323] on div "VentureCo can expect a 10x return multiple on their $10 million investment, as …" at bounding box center [201, 305] width 319 height 44
click at [42, 281] on input "c. VentureCo can expect a 10x return multiple on their $10 million investment, …" at bounding box center [42, 277] width 0 height 6
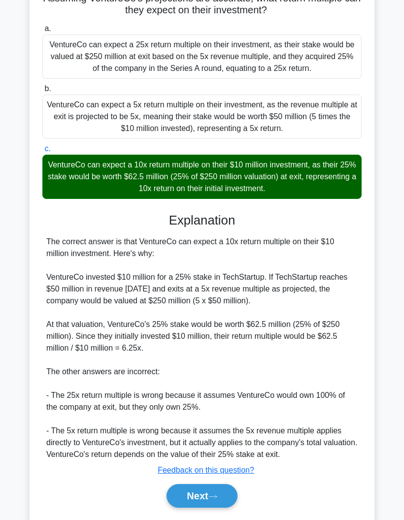
scroll to position [183, 0]
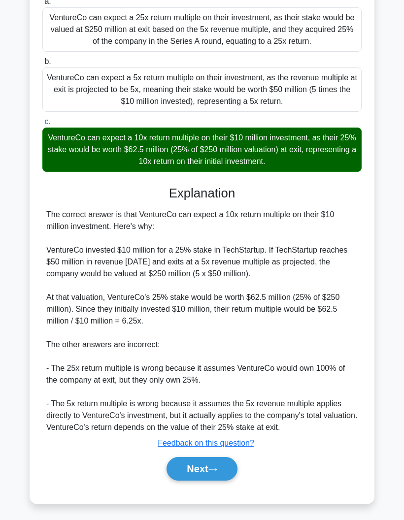
click at [197, 481] on button "Next" at bounding box center [201, 469] width 70 height 24
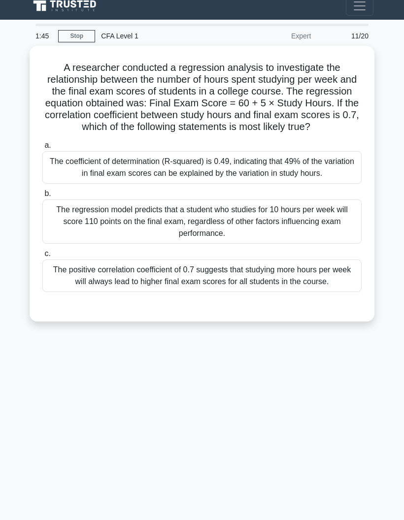
click at [313, 260] on div "The positive correlation coefficient of 0.7 suggests that studying more hours p…" at bounding box center [201, 276] width 319 height 33
click at [42, 257] on input "c. The positive correlation coefficient of 0.7 suggests that studying more hour…" at bounding box center [42, 254] width 0 height 6
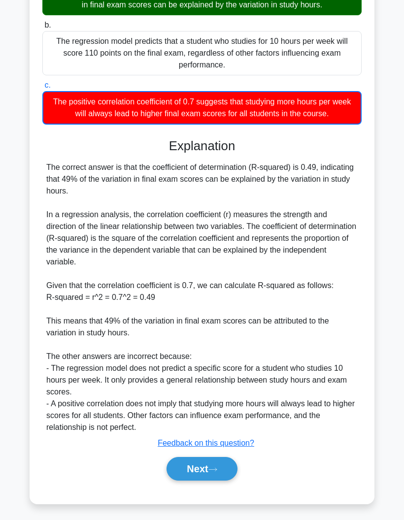
scroll to position [224, 0]
click at [182, 462] on button "Next" at bounding box center [201, 469] width 70 height 24
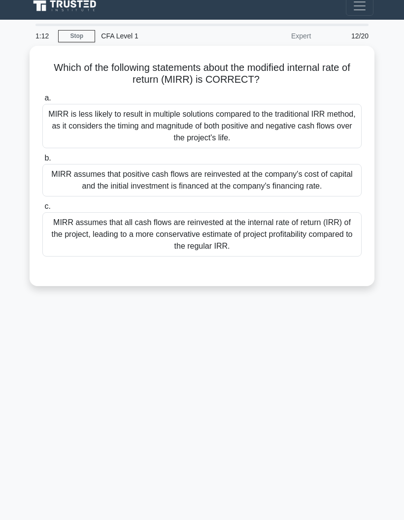
scroll to position [0, 0]
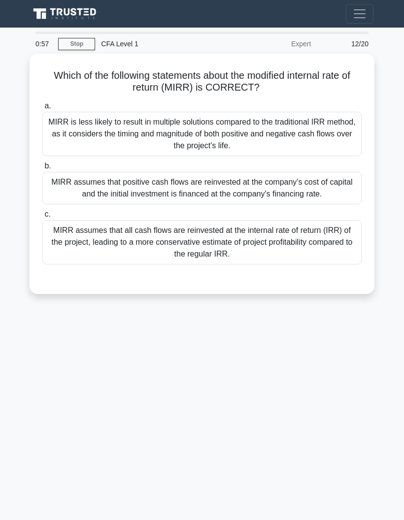
click at [315, 183] on div "MIRR assumes that positive cash flows are reinvested at the company's cost of c…" at bounding box center [201, 188] width 319 height 33
click at [42, 169] on input "b. MIRR assumes that positive cash flows are reinvested at the company's cost o…" at bounding box center [42, 166] width 0 height 6
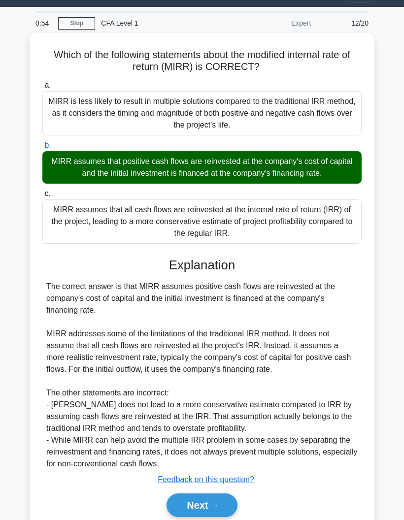
scroll to position [81, 0]
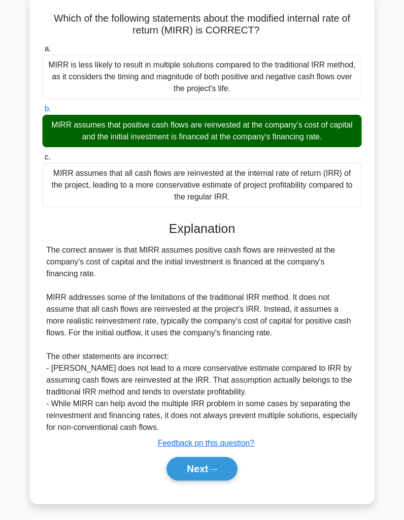
click at [207, 484] on div "a. MIRR is less likely to result in multiple solutions compared to the traditio…" at bounding box center [201, 267] width 321 height 452
click at [196, 476] on button "Next" at bounding box center [201, 469] width 70 height 24
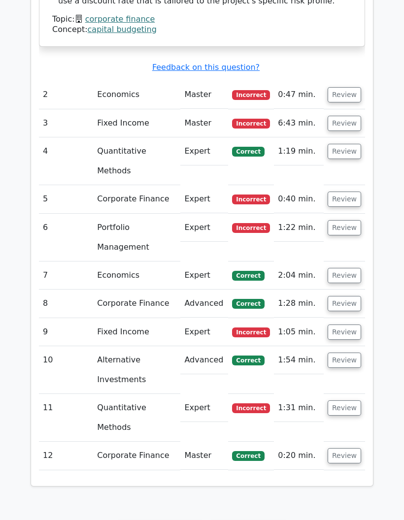
scroll to position [989, 0]
